Goal: Information Seeking & Learning: Learn about a topic

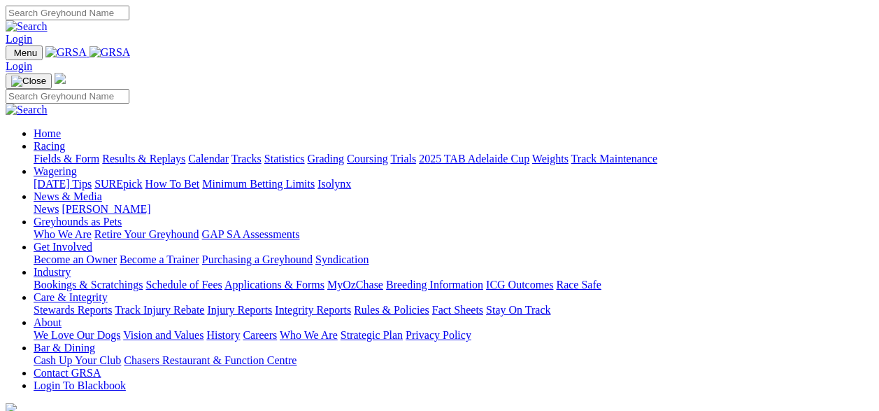
scroll to position [350, 0]
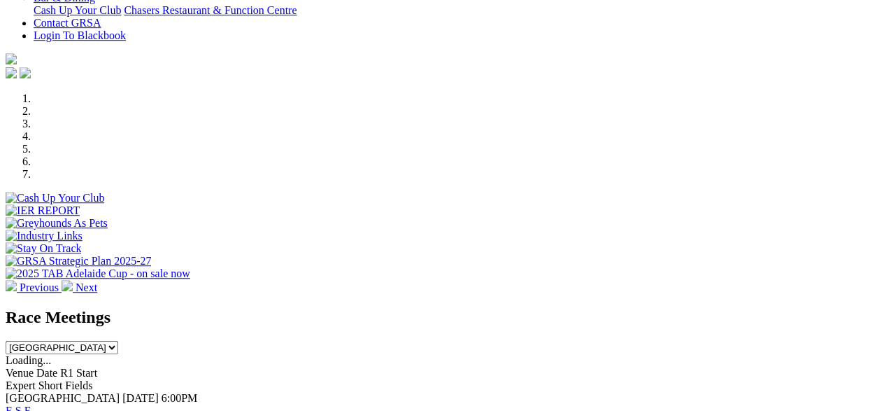
click at [31, 404] on link "F" at bounding box center [27, 410] width 6 height 12
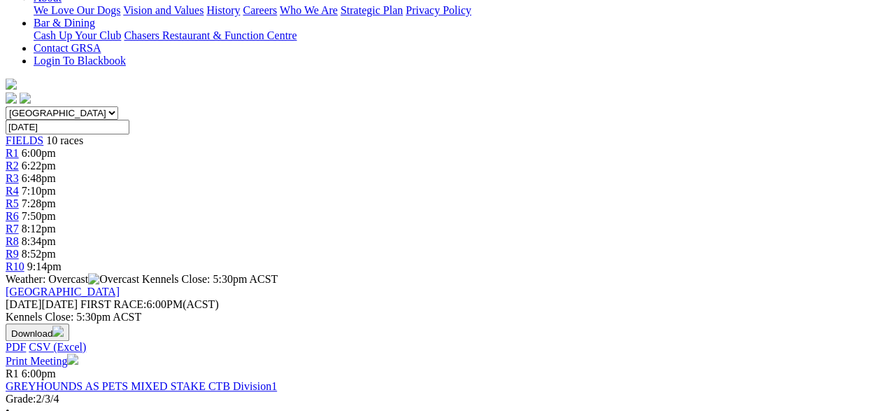
scroll to position [280, 0]
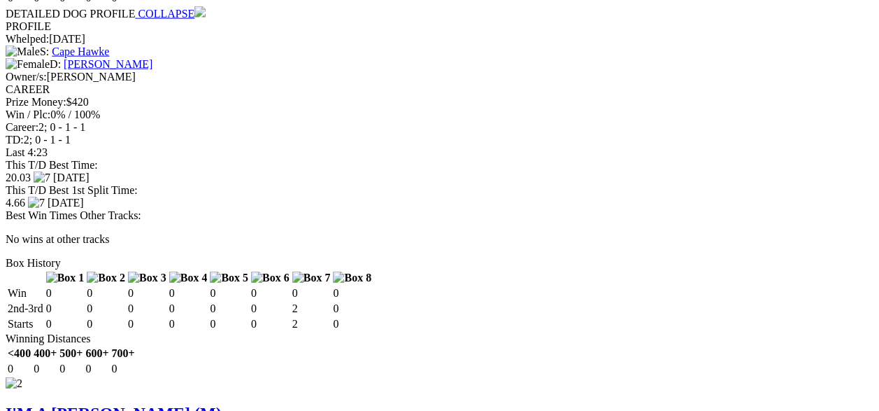
scroll to position [1682, 0]
